Goal: Task Accomplishment & Management: Manage account settings

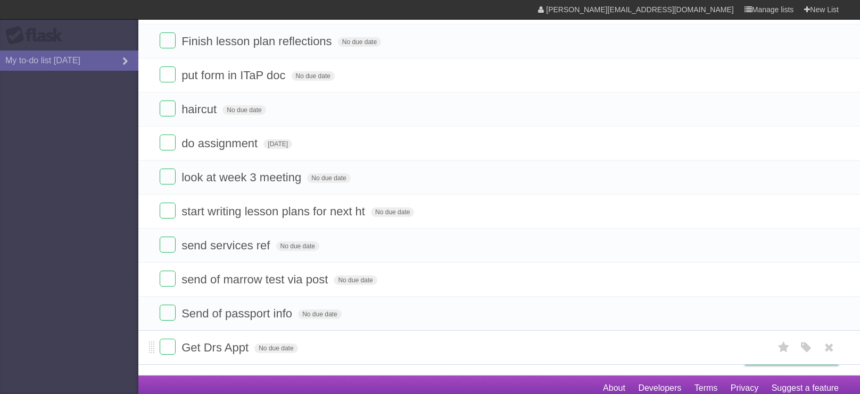
scroll to position [96, 0]
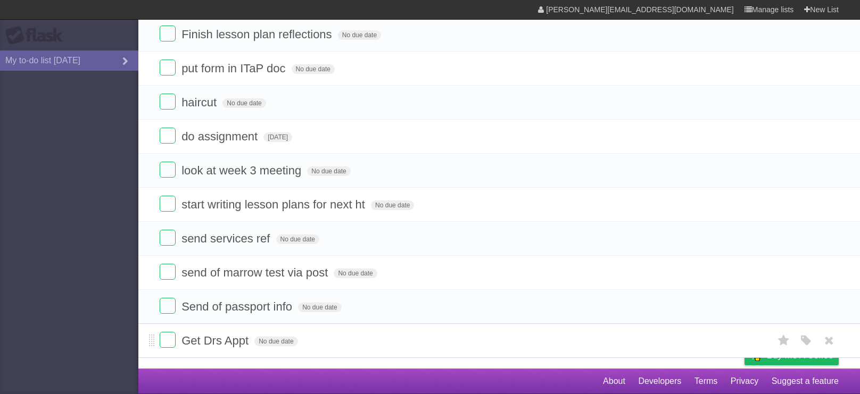
click at [158, 341] on li "Get Drs Appt No due date White Red Blue Green Purple Orange" at bounding box center [499, 341] width 722 height 35
click at [170, 340] on label at bounding box center [168, 340] width 16 height 16
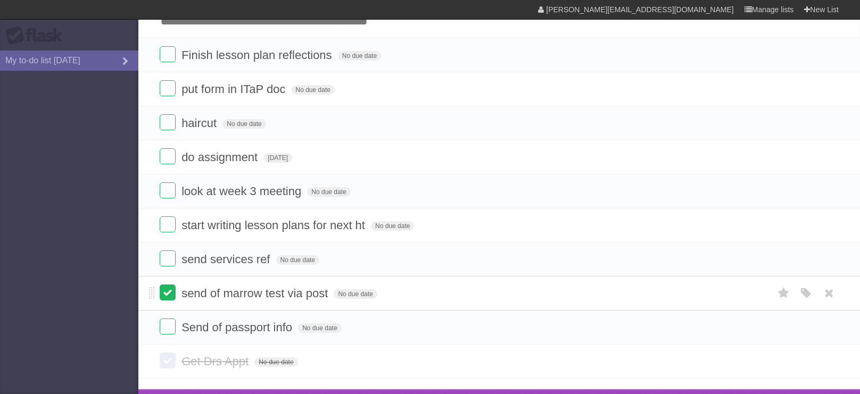
scroll to position [57, 0]
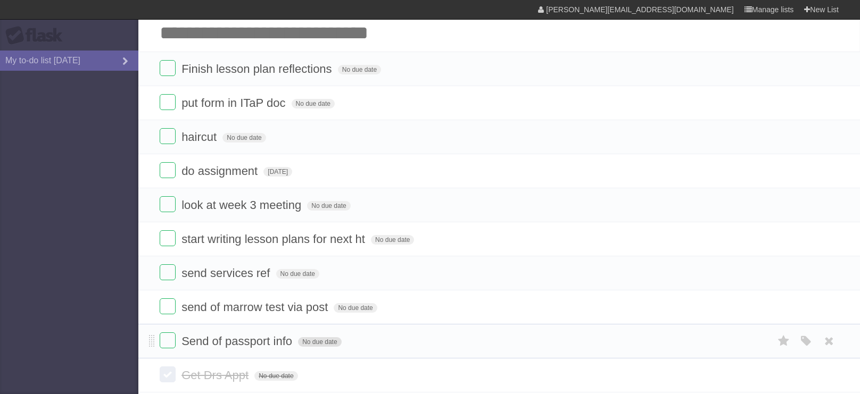
click at [315, 347] on span "No due date" at bounding box center [319, 342] width 43 height 10
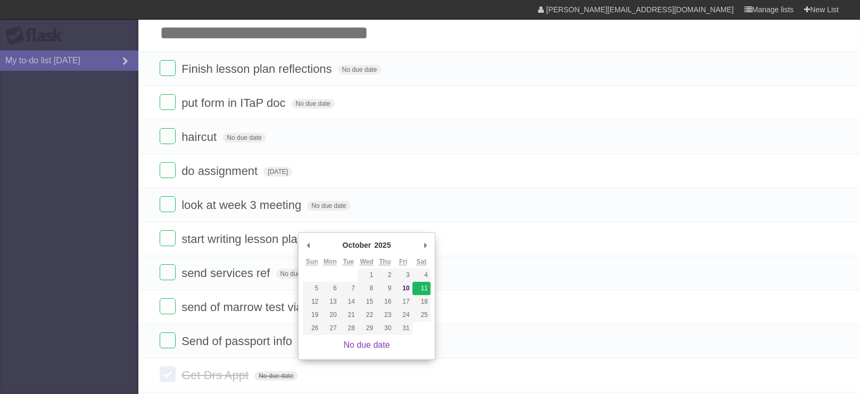
type span "Sat Oct 11 2025"
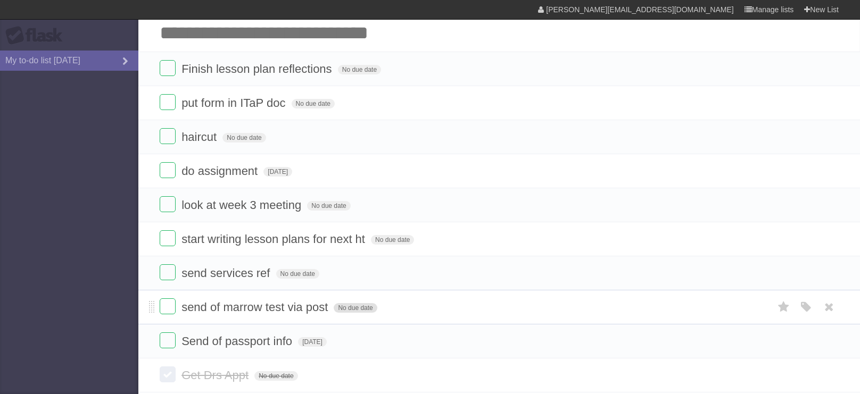
click at [355, 313] on span "No due date" at bounding box center [355, 308] width 43 height 10
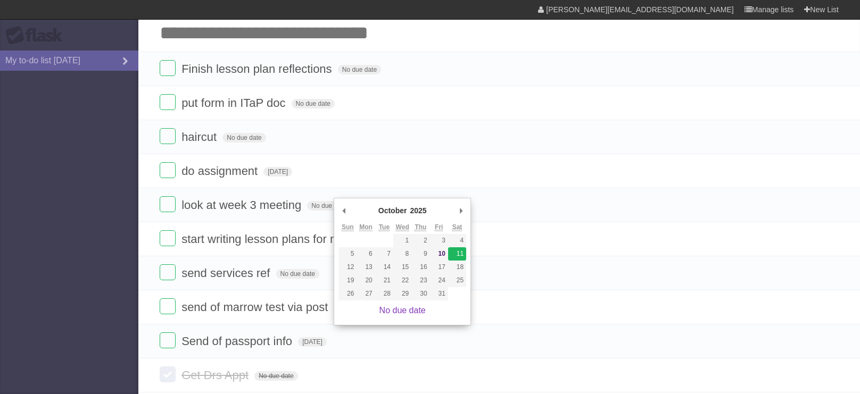
type span "Sat Oct 11 2025"
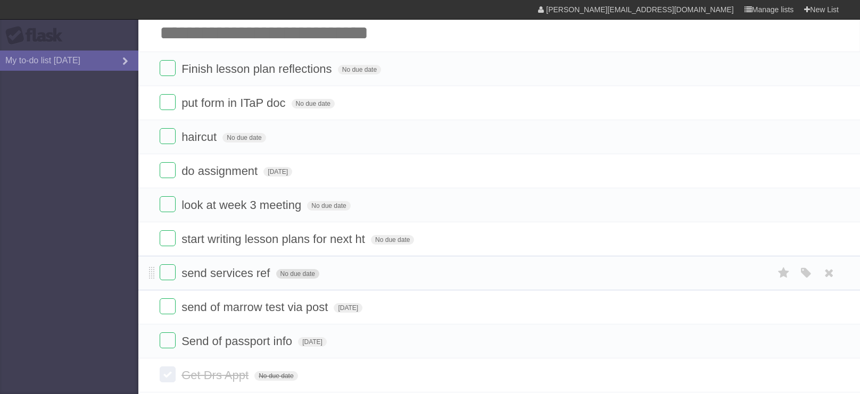
click at [288, 274] on span "No due date" at bounding box center [297, 274] width 43 height 10
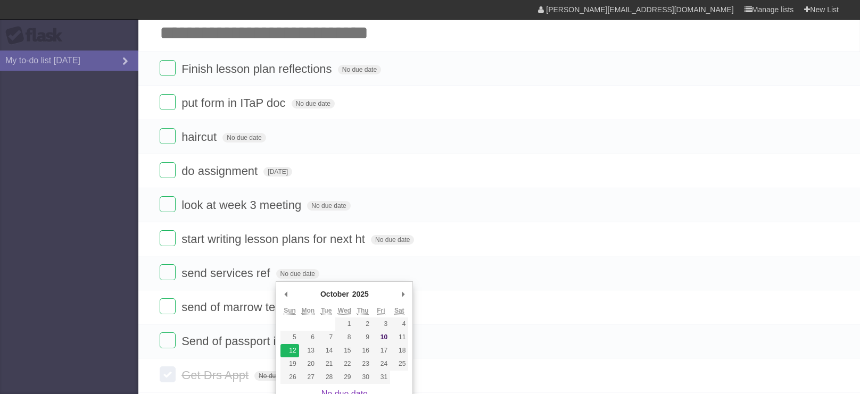
type span "Sun Oct 12 2025"
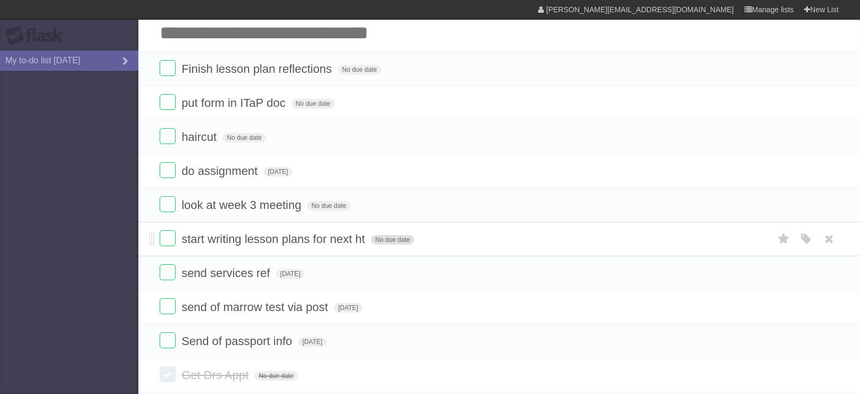
click at [378, 238] on span "No due date" at bounding box center [392, 240] width 43 height 10
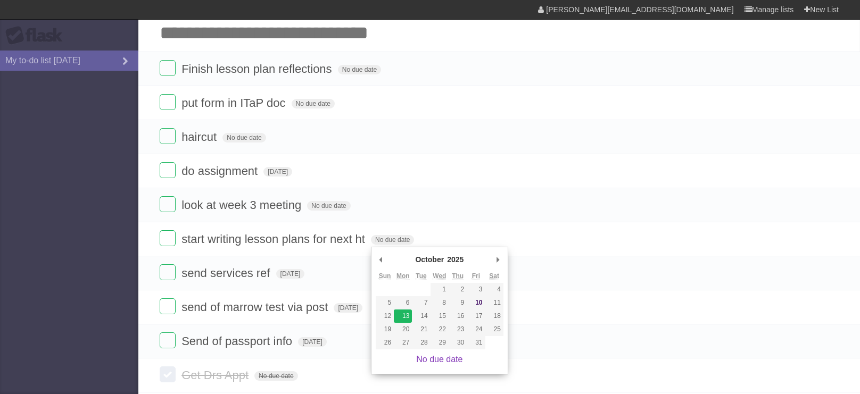
type span "Mon Oct 13 2025"
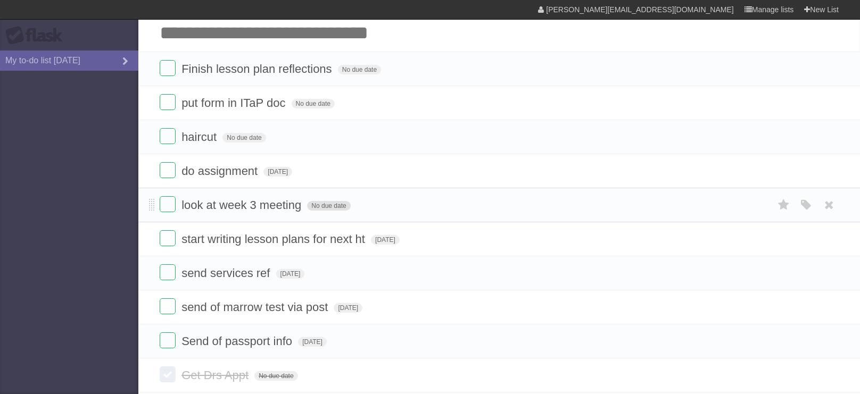
click at [327, 205] on span "No due date" at bounding box center [328, 206] width 43 height 10
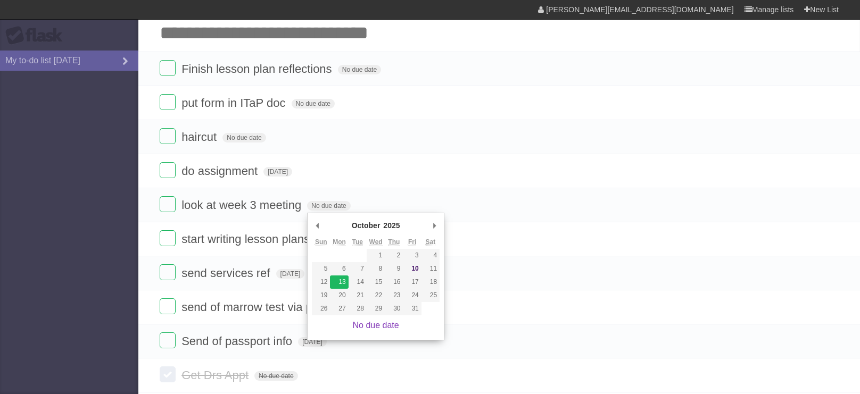
type span "Mon Oct 13 2025"
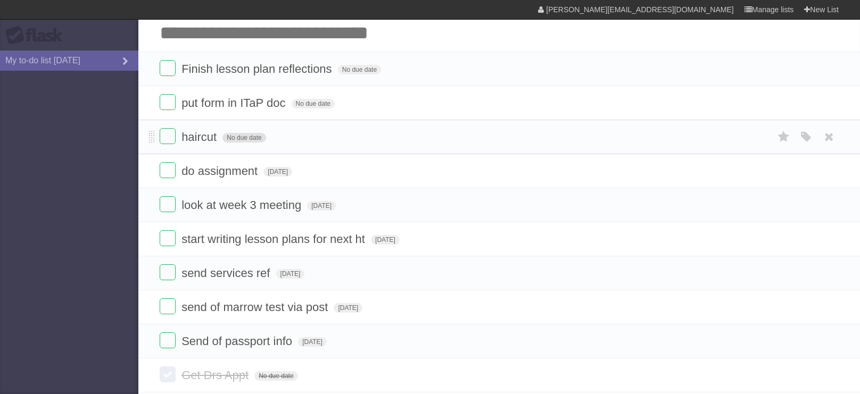
click at [247, 136] on span "No due date" at bounding box center [243, 138] width 43 height 10
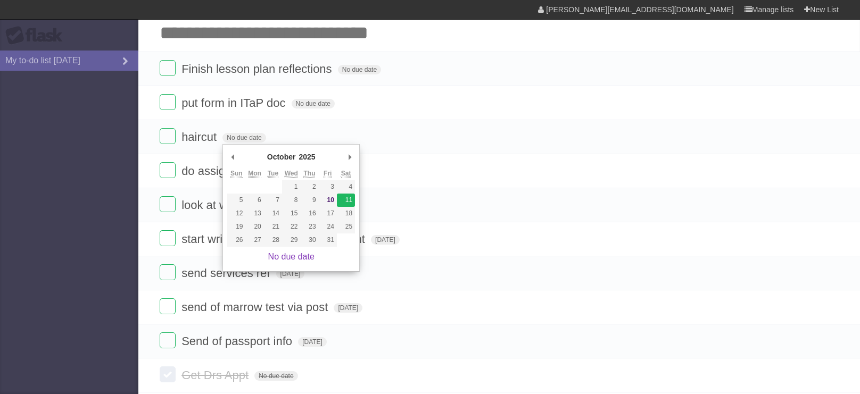
type span "Sat Oct 11 2025"
